Goal: Entertainment & Leisure: Browse casually

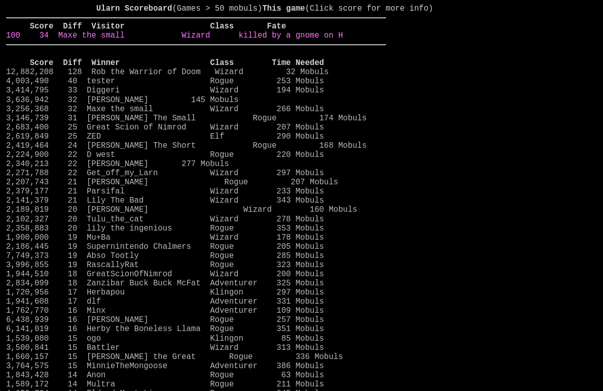
click at [334, 40] on link "100 34 Maxe the small Wizard killed by a gnome on H" at bounding box center [174, 35] width 337 height 9
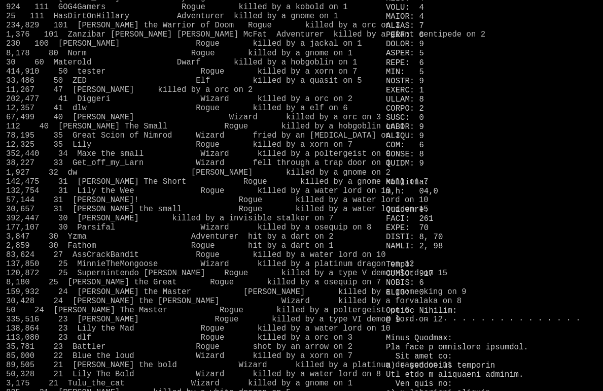
scroll to position [733, 0]
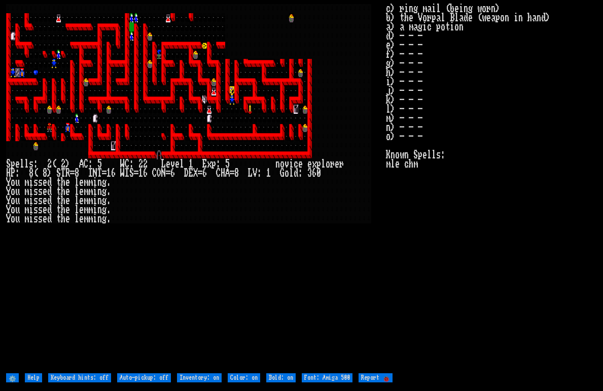
click at [186, 268] on larn at bounding box center [196, 187] width 380 height 367
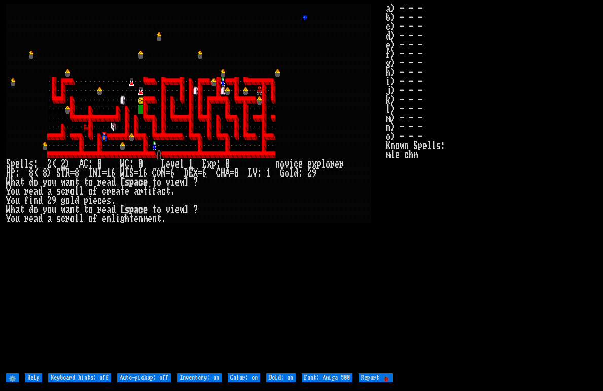
click at [266, 267] on larn at bounding box center [196, 187] width 380 height 367
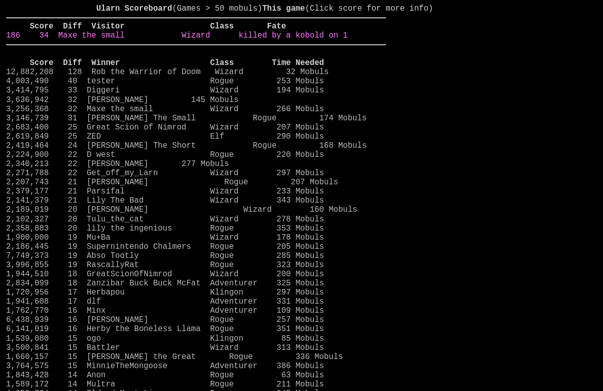
click at [348, 40] on link "186 34 Maxe the small Wizard killed by a kobold on 1" at bounding box center [177, 35] width 342 height 9
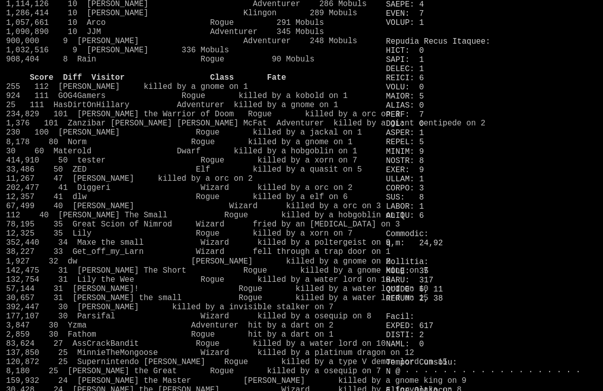
scroll to position [662, 0]
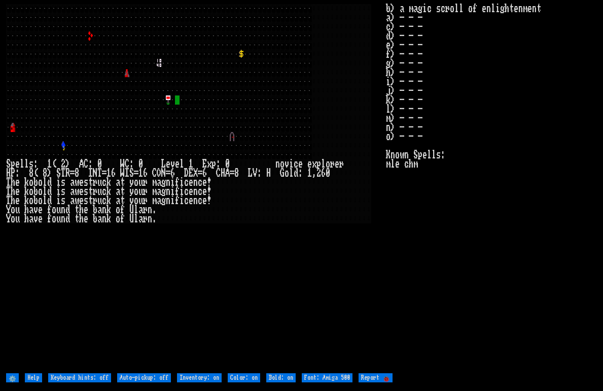
click at [357, 281] on larn at bounding box center [196, 187] width 380 height 367
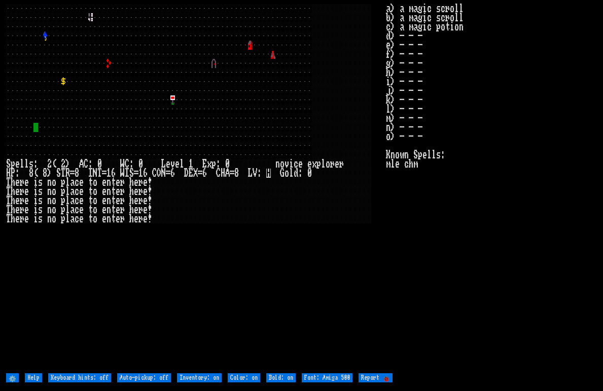
click at [382, 221] on larn at bounding box center [196, 187] width 380 height 367
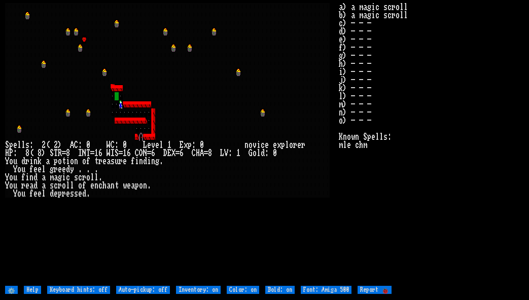
click at [268, 186] on div at bounding box center [267, 186] width 4 height 8
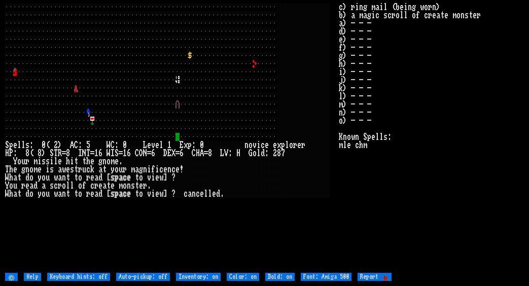
click at [357, 242] on stats "c) ring mail (being worn) b) a magic scroll of create monster a) - - - d) - - -…" at bounding box center [431, 137] width 185 height 269
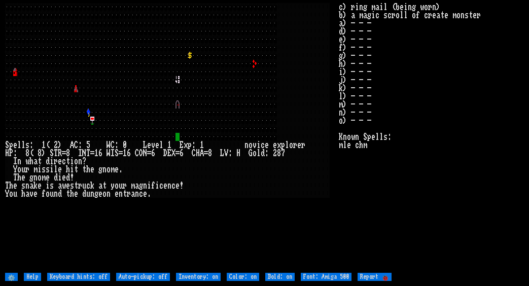
click at [268, 224] on larn at bounding box center [171, 137] width 333 height 269
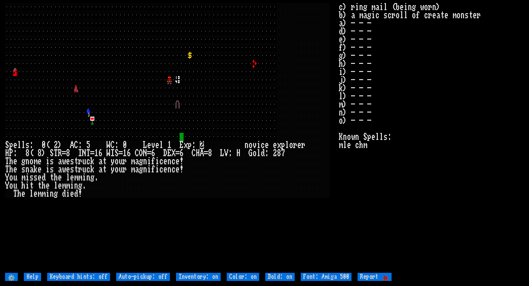
click at [214, 231] on larn at bounding box center [171, 137] width 333 height 269
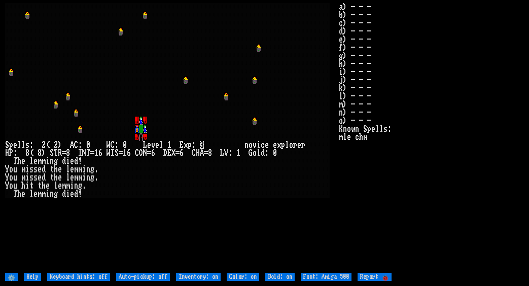
click at [219, 193] on div at bounding box center [218, 194] width 4 height 8
